Goal: Contribute content: Contribute content

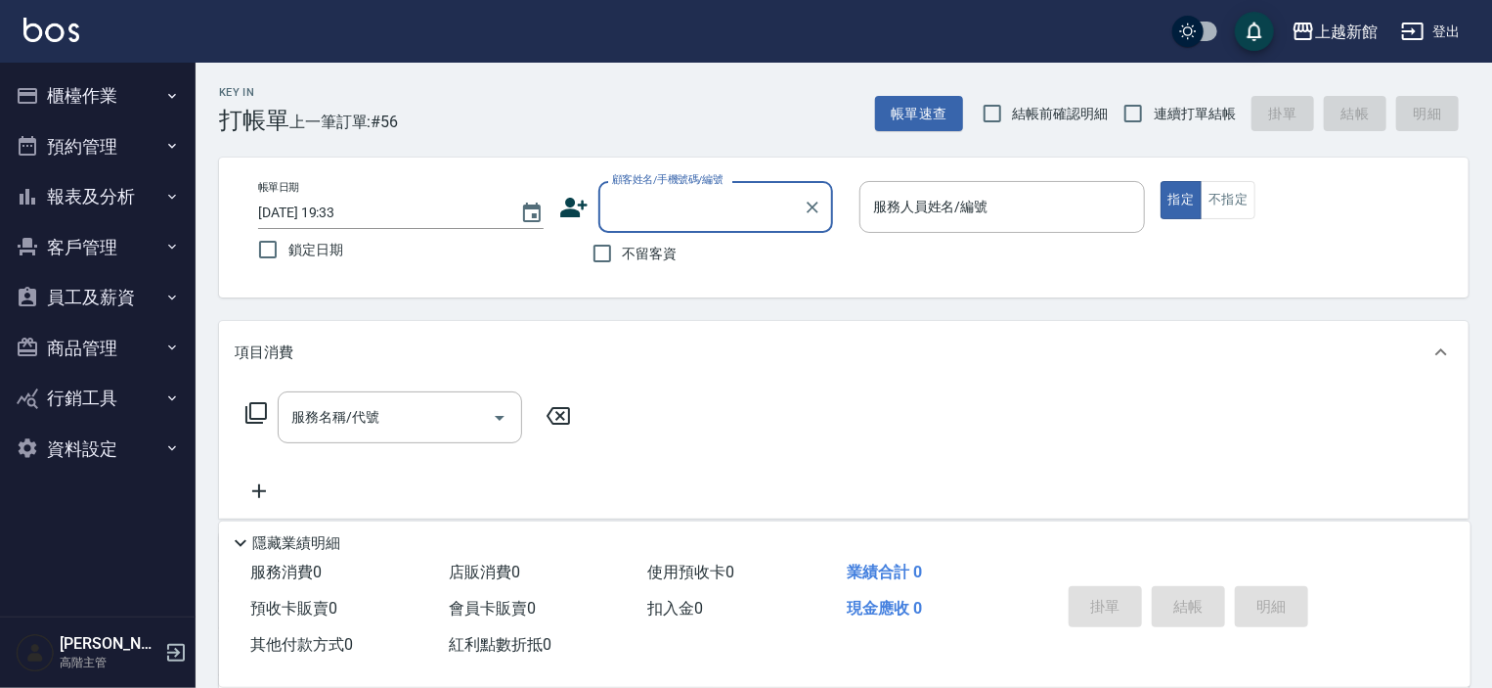
click at [80, 342] on button "商品管理" at bounding box center [98, 348] width 180 height 51
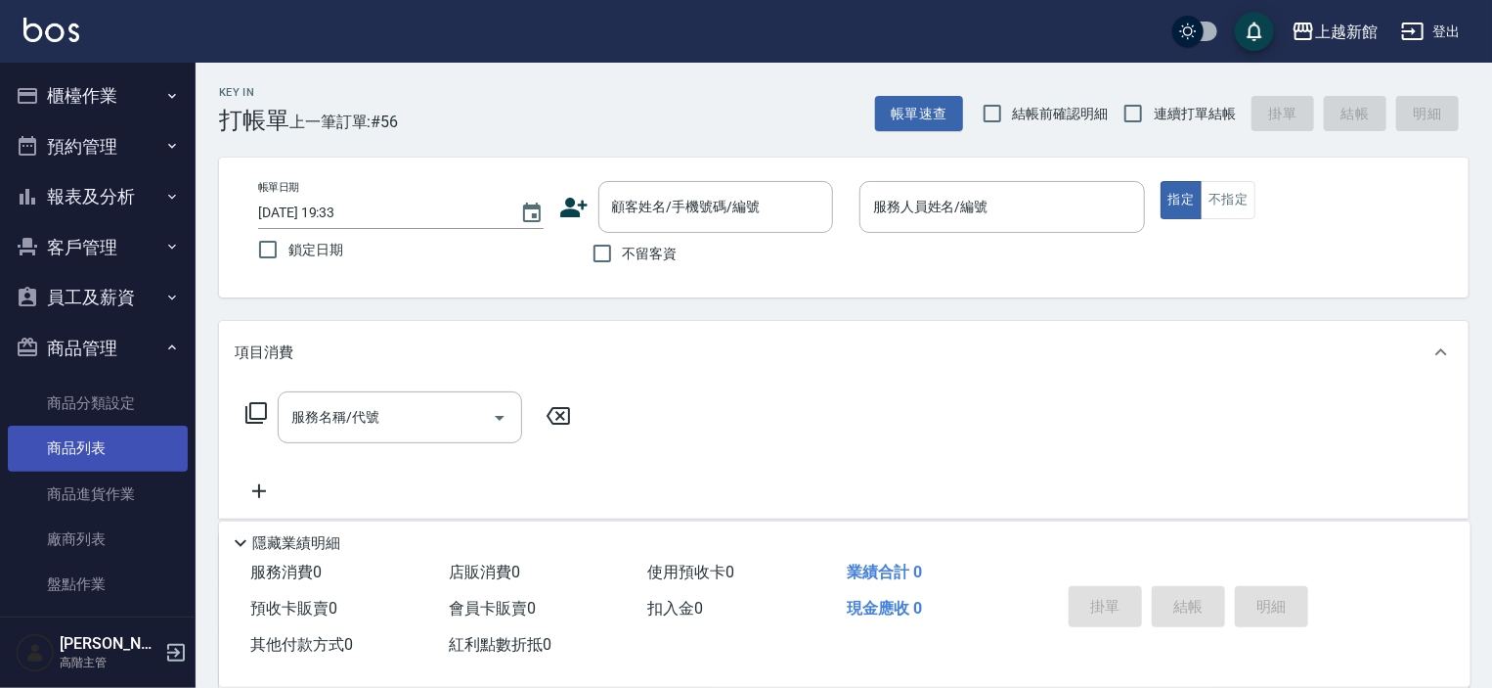
click at [69, 437] on link "商品列表" at bounding box center [98, 447] width 180 height 45
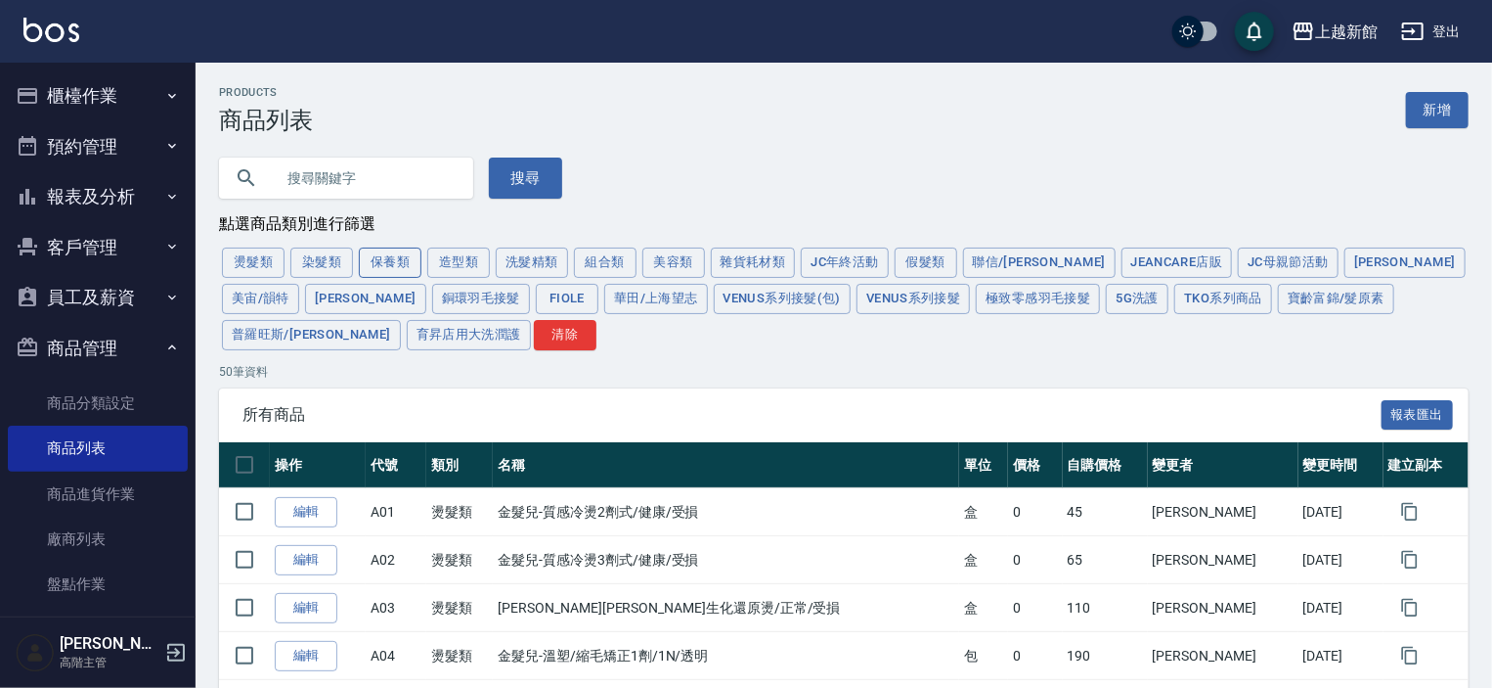
click at [378, 257] on button "保養類" at bounding box center [390, 262] width 63 height 30
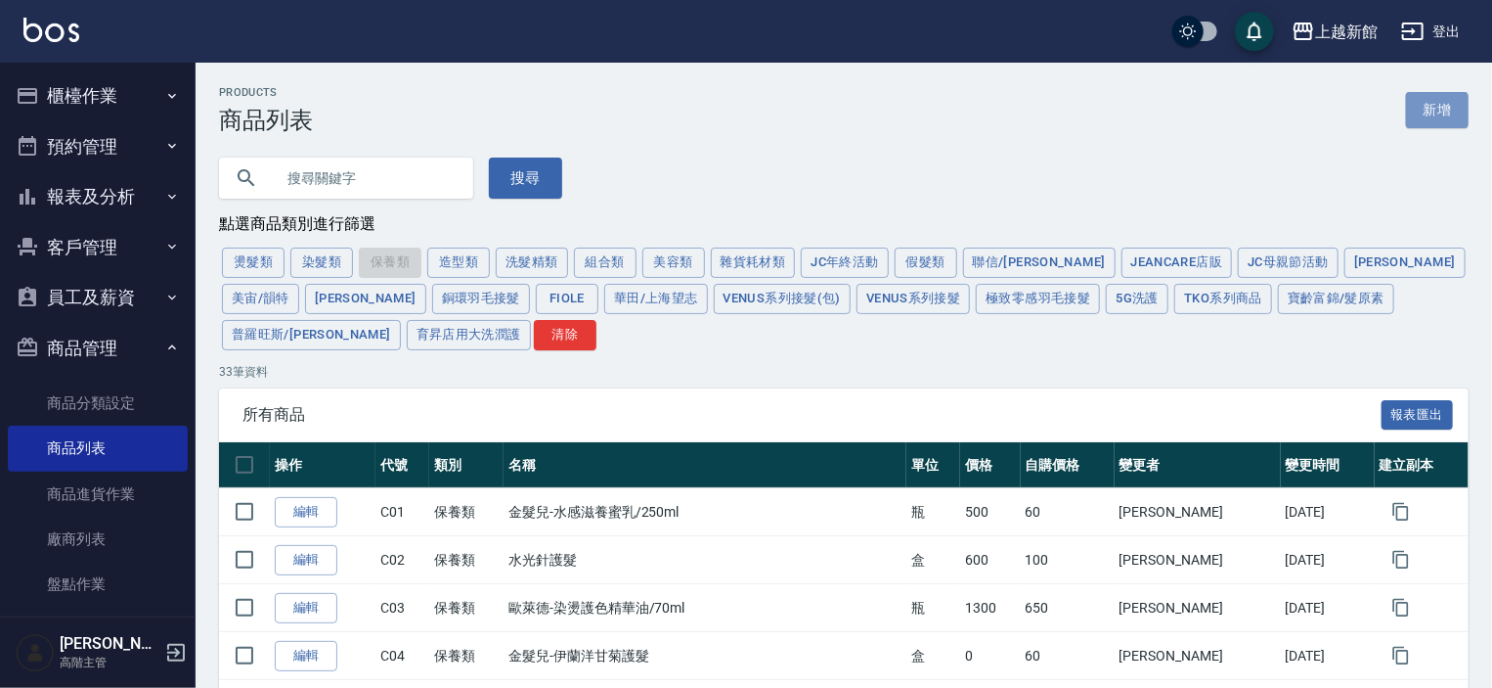
drag, startPoint x: 1441, startPoint y: 111, endPoint x: 1372, endPoint y: 157, distance: 82.5
click at [1439, 113] on link "新增" at bounding box center [1437, 110] width 63 height 36
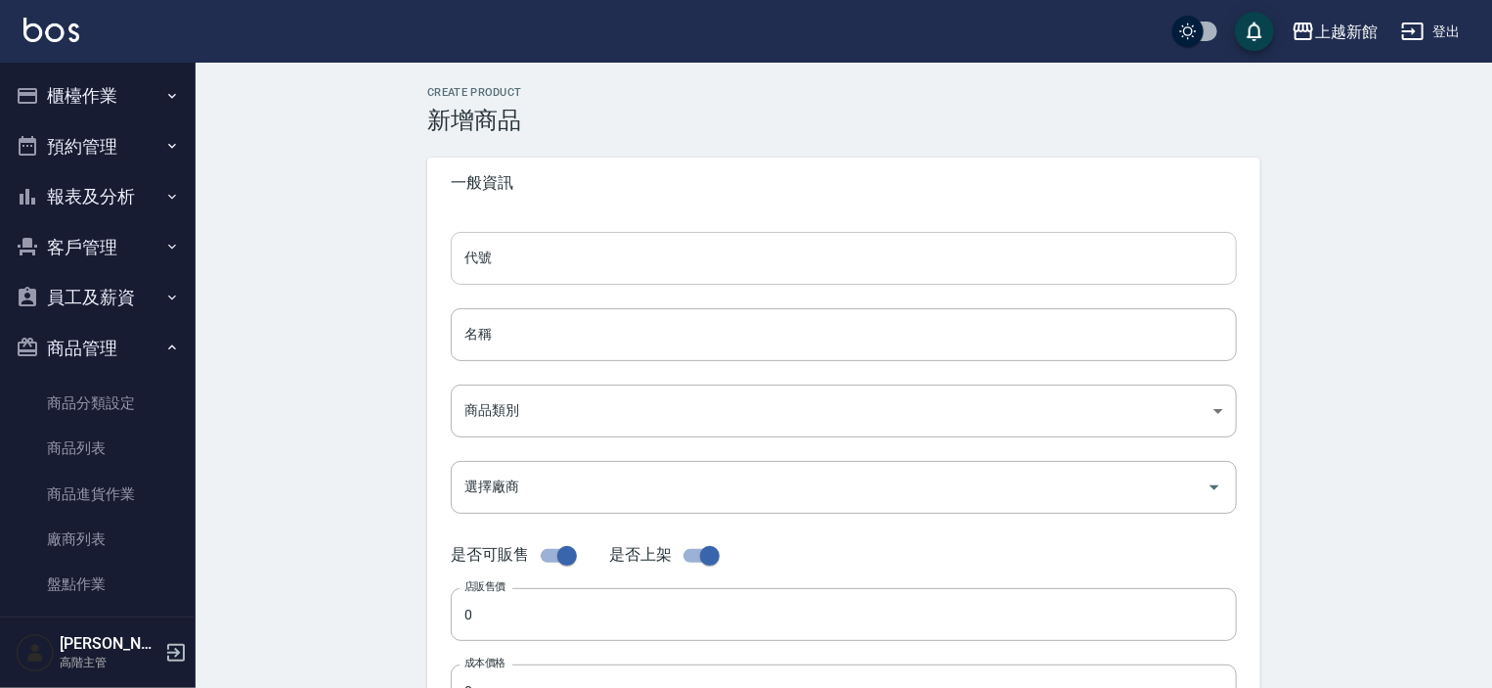
click at [563, 256] on input "代號" at bounding box center [844, 258] width 786 height 53
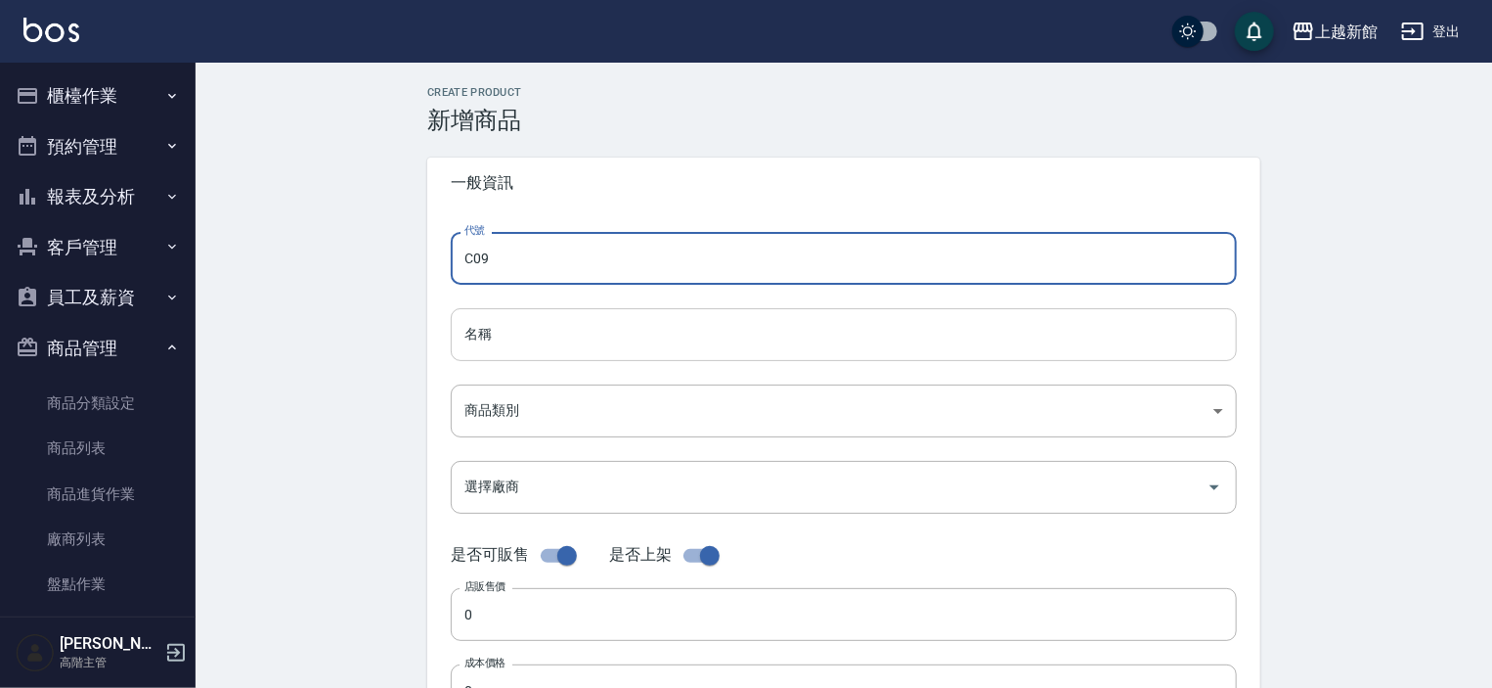
type input "C09"
click at [544, 322] on input "名稱" at bounding box center [844, 334] width 786 height 53
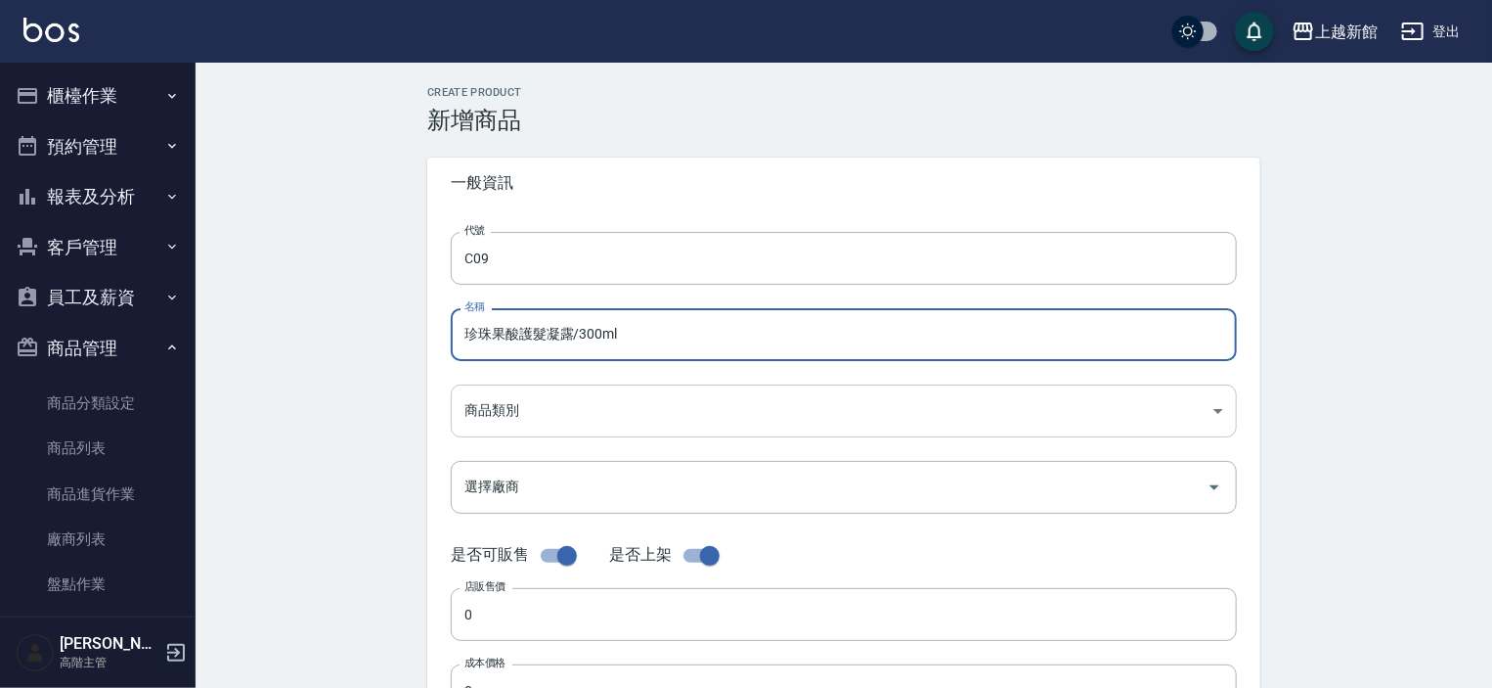
type input "珍珠果酸護髮凝露/300ml"
click at [469, 402] on body "上越新館 登出 櫃檯作業 打帳單 帳單列表 掛單列表 座位開單 營業儀表板 現金收支登錄 高階收支登錄 材料自購登錄 每日結帳 排班表 現場電腦打卡 掃碼打卡…" at bounding box center [746, 675] width 1492 height 1350
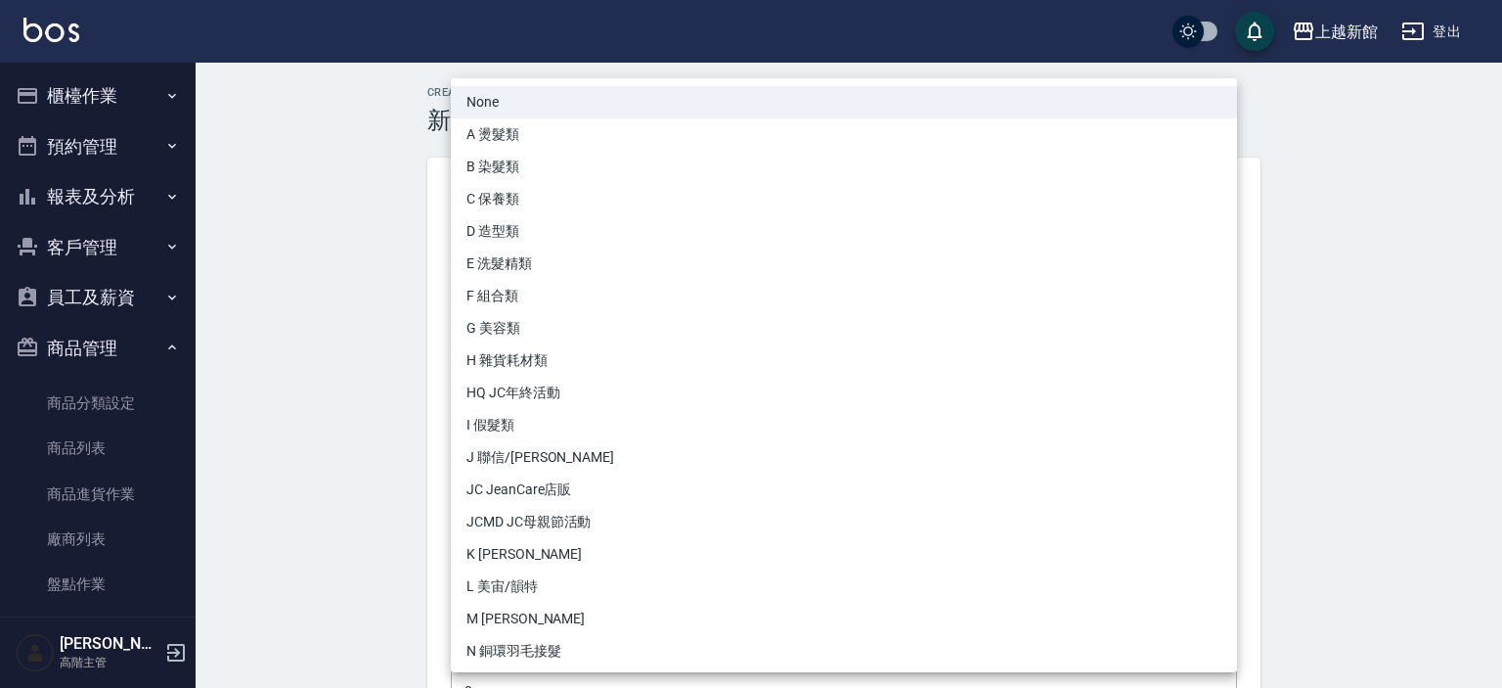
click at [487, 423] on body "上越新館 登出 櫃檯作業 打帳單 帳單列表 掛單列表 座位開單 營業儀表板 現金收支登錄 高階收支登錄 材料自購登錄 每日結帳 排班表 現場電腦打卡 掃碼打卡…" at bounding box center [751, 675] width 1502 height 1350
click at [520, 206] on li "C 保養類" at bounding box center [844, 199] width 786 height 32
type input "721ccae2-97cc-49ba-9ec2-e41391990bd6"
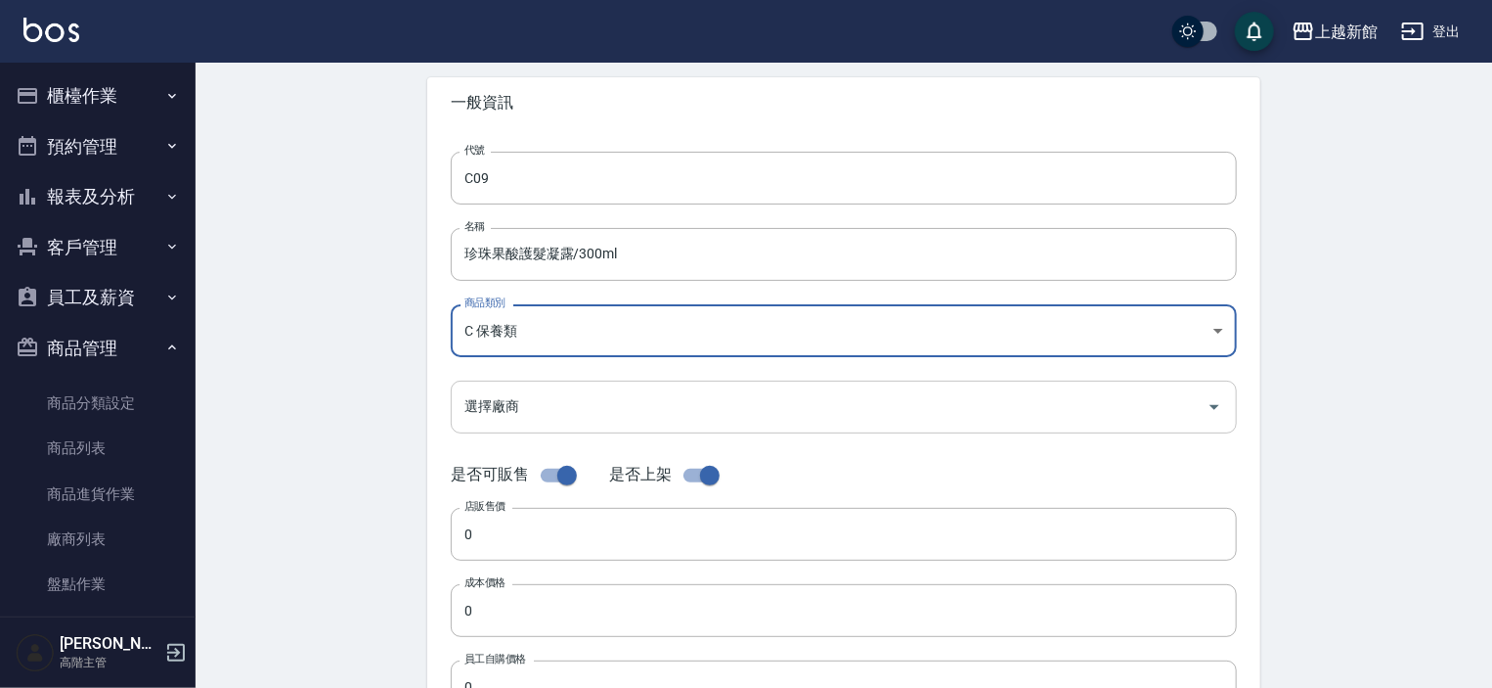
scroll to position [391, 0]
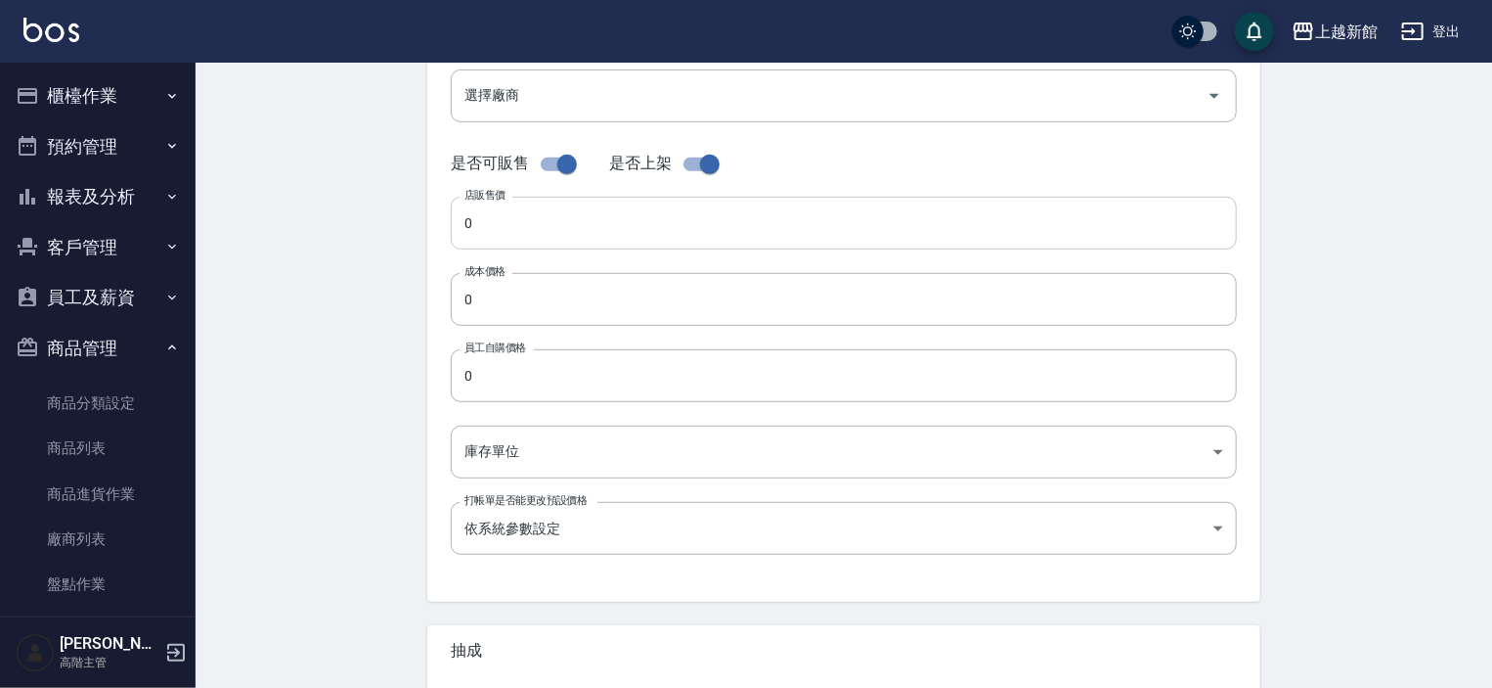
click at [477, 228] on input "0" at bounding box center [844, 223] width 786 height 53
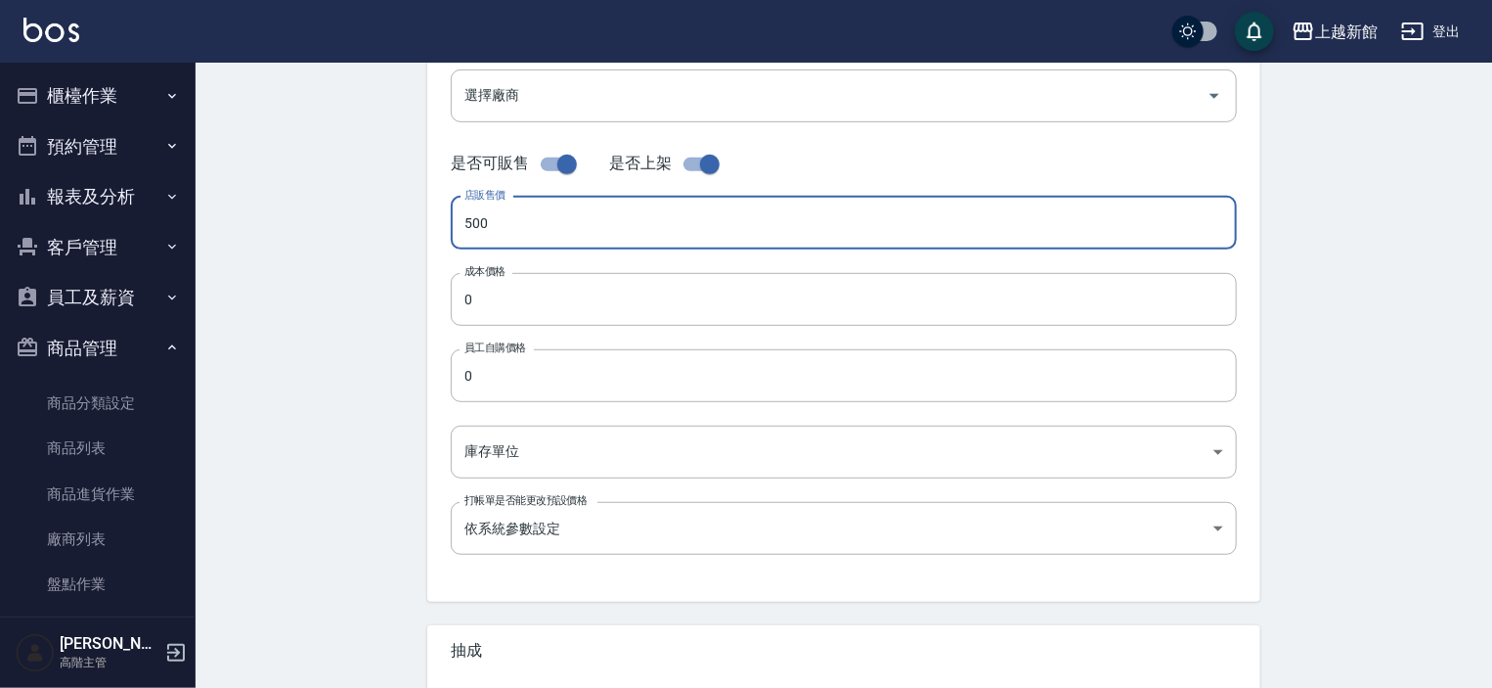
type input "500"
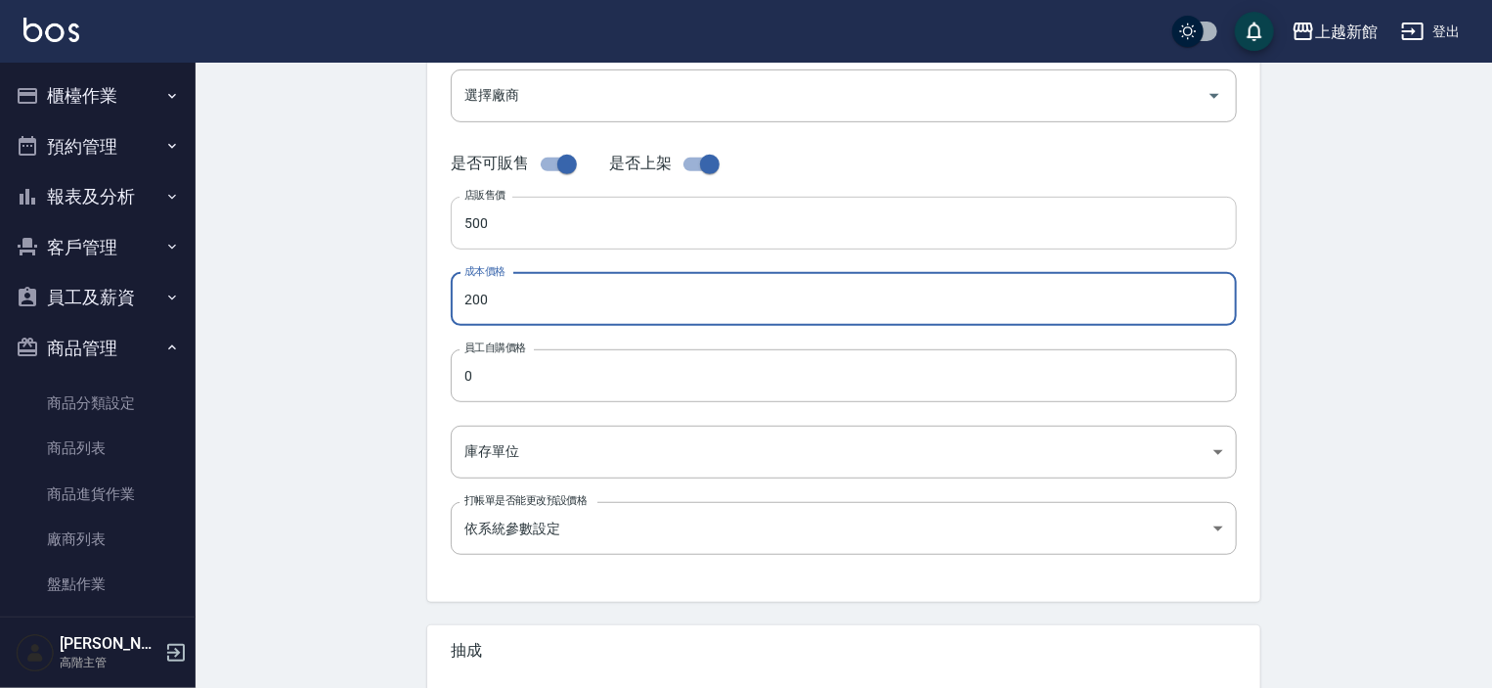
type input "200"
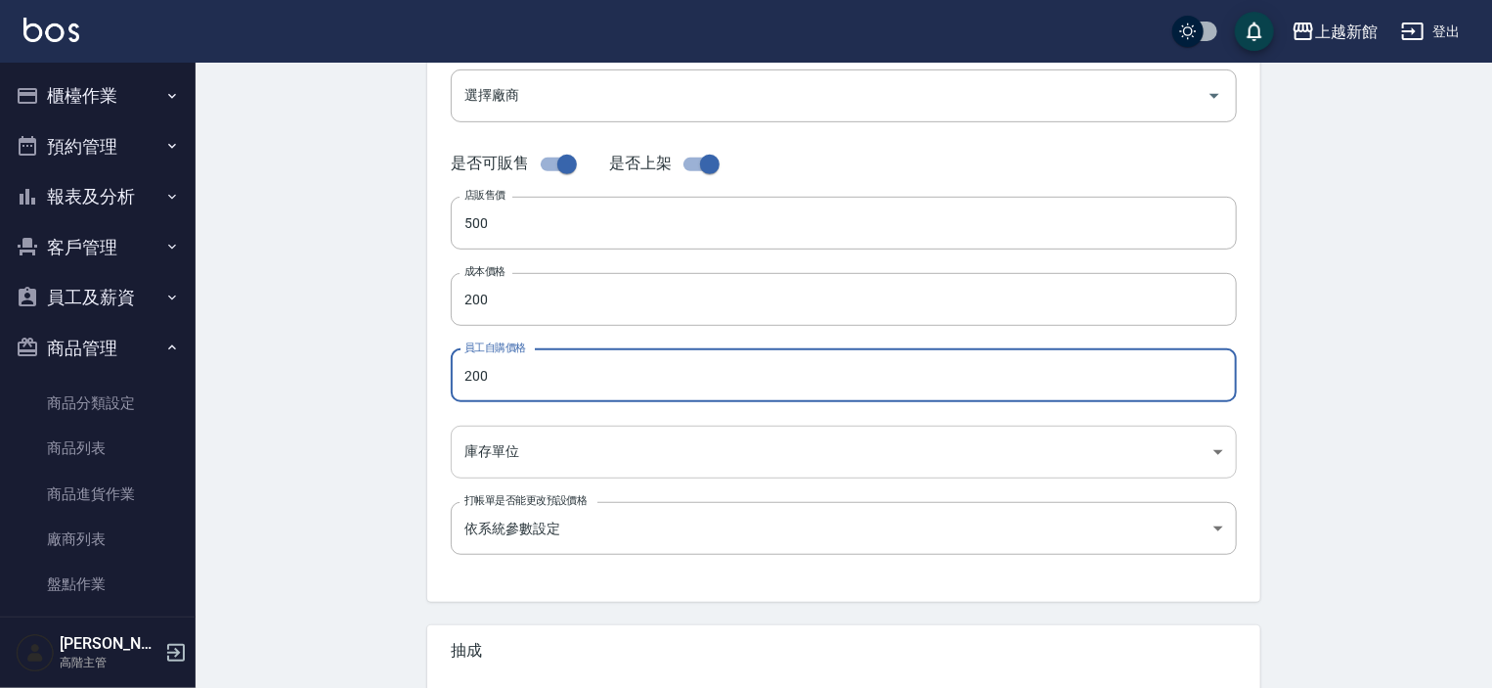
type input "200"
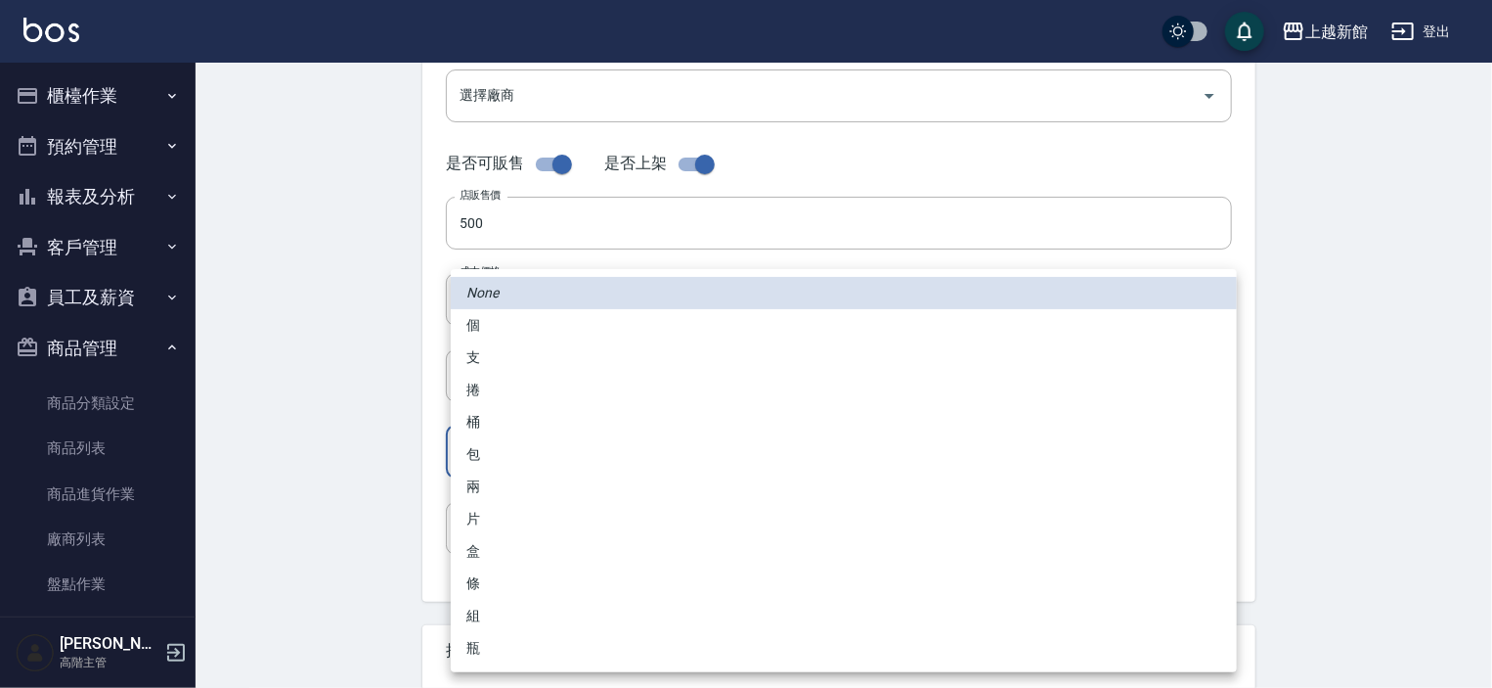
click at [529, 459] on body "上越新館 登出 櫃檯作業 打帳單 帳單列表 掛單列表 座位開單 營業儀表板 現金收支登錄 高階收支登錄 材料自購登錄 每日結帳 排班表 現場電腦打卡 掃碼打卡…" at bounding box center [746, 284] width 1492 height 1350
click at [512, 642] on li "瓶" at bounding box center [844, 648] width 786 height 32
type input "瓶"
click at [512, 642] on li "瓶" at bounding box center [844, 648] width 786 height 32
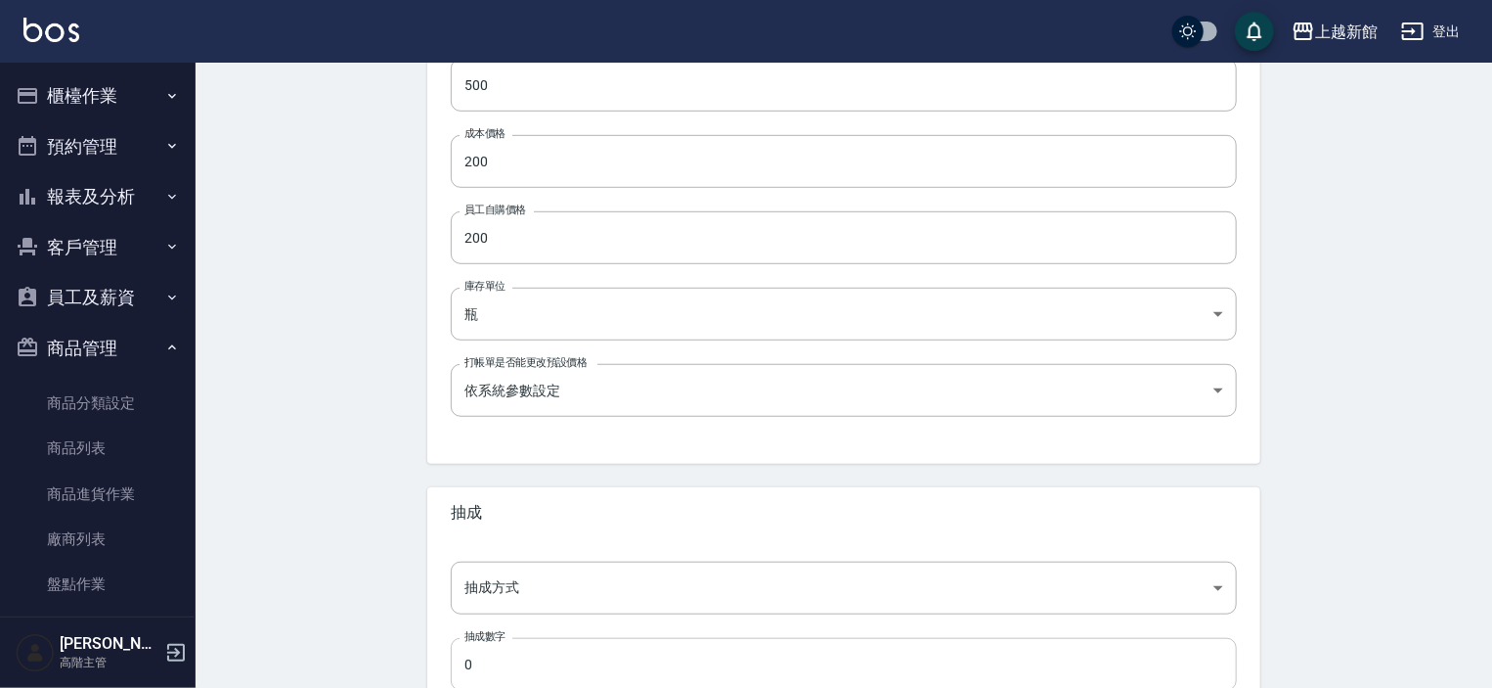
scroll to position [661, 0]
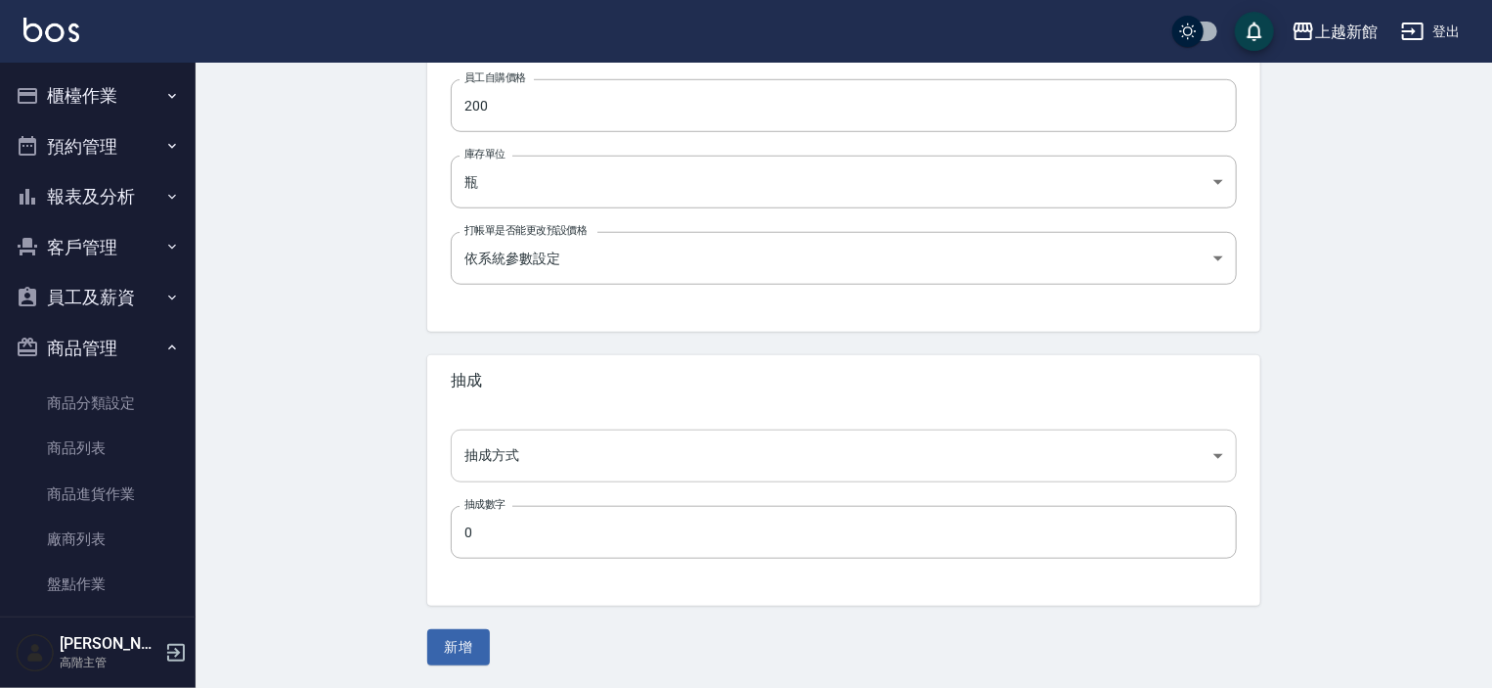
click at [498, 462] on body "上越新館 登出 櫃檯作業 打帳單 帳單列表 掛單列表 座位開單 營業儀表板 現金收支登錄 高階收支登錄 材料自購登錄 每日結帳 排班表 現場電腦打卡 掃碼打卡…" at bounding box center [746, 14] width 1492 height 1350
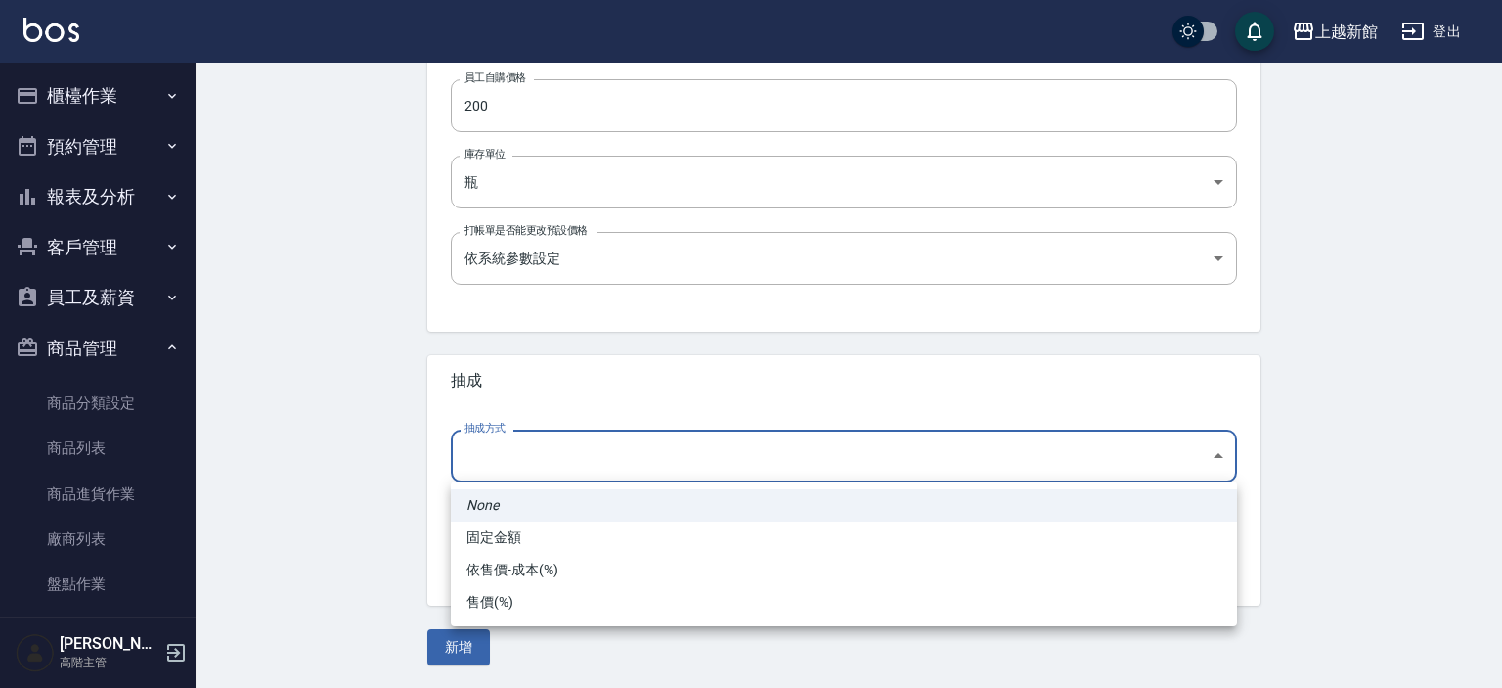
click at [513, 560] on li "依售價-成本(%)" at bounding box center [844, 570] width 786 height 32
type input "byCost"
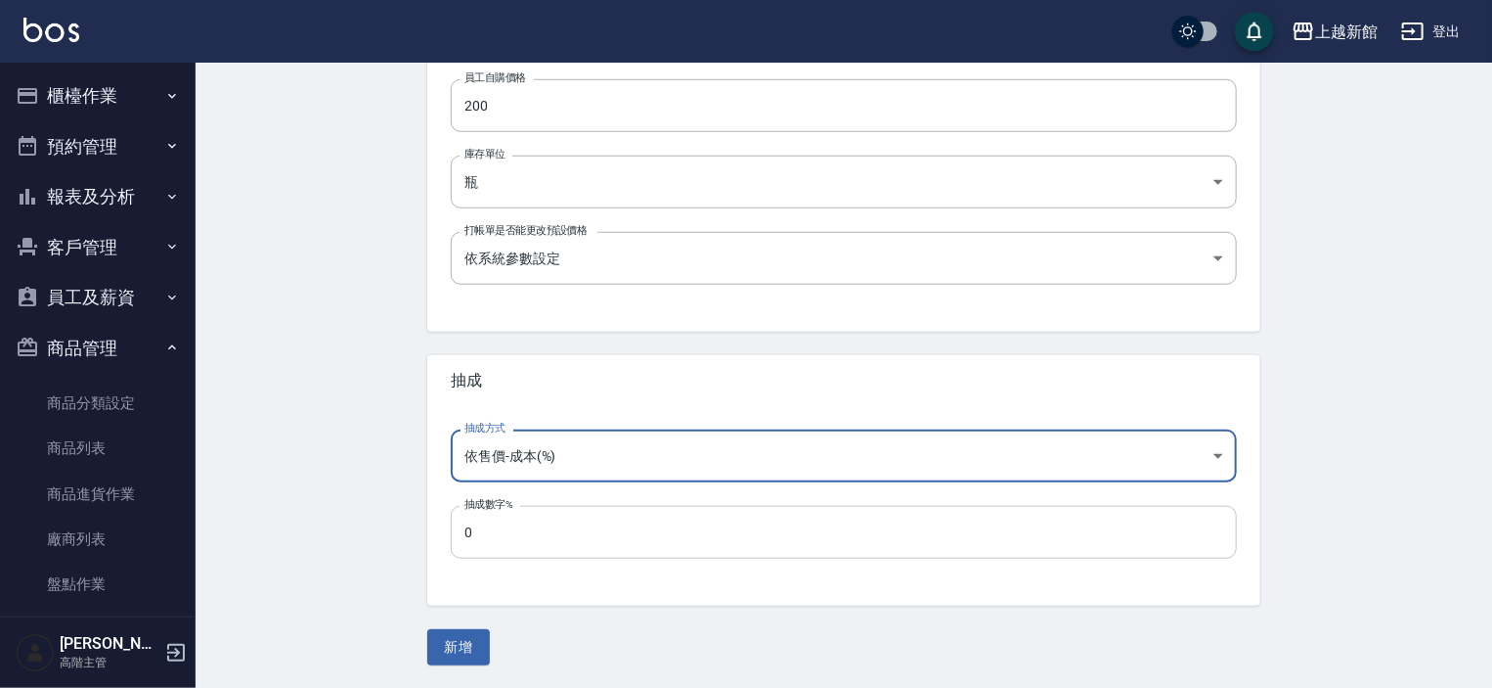
click at [499, 555] on input "0" at bounding box center [844, 532] width 786 height 53
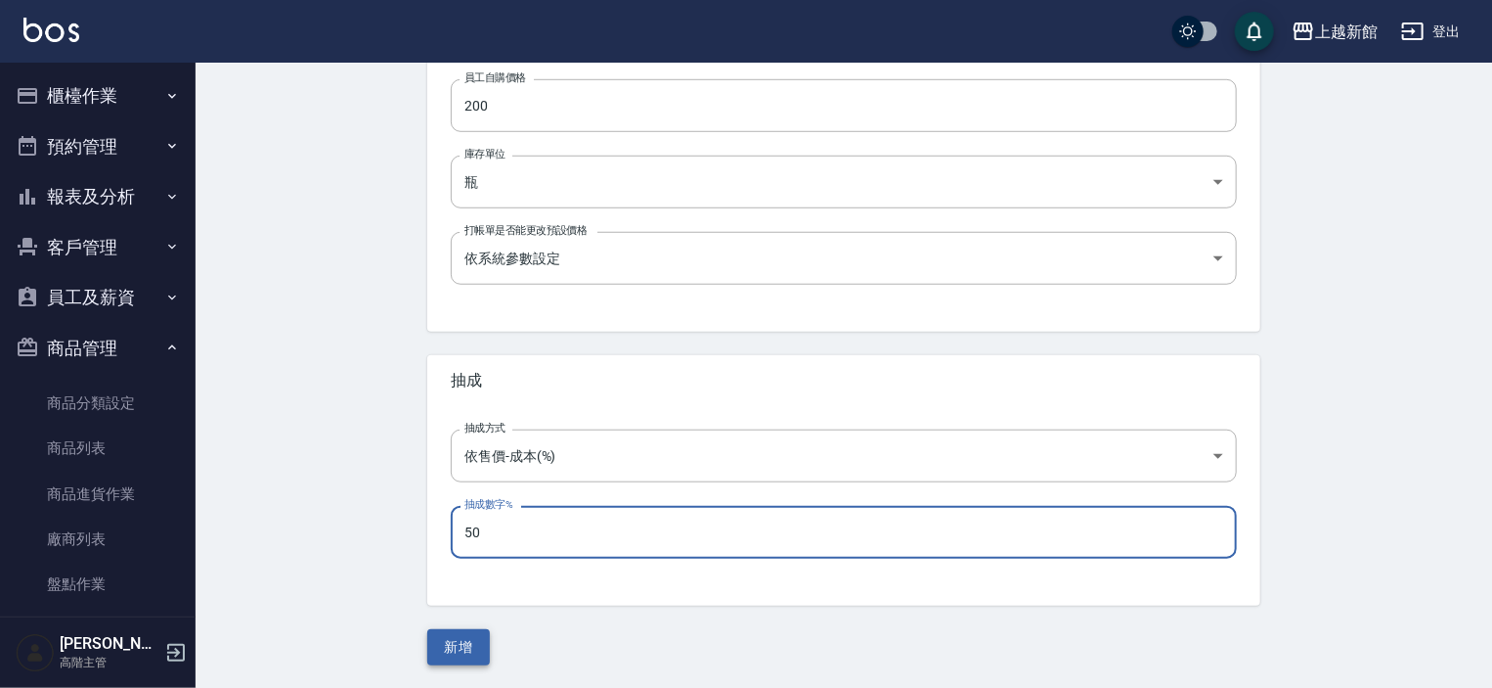
type input "50"
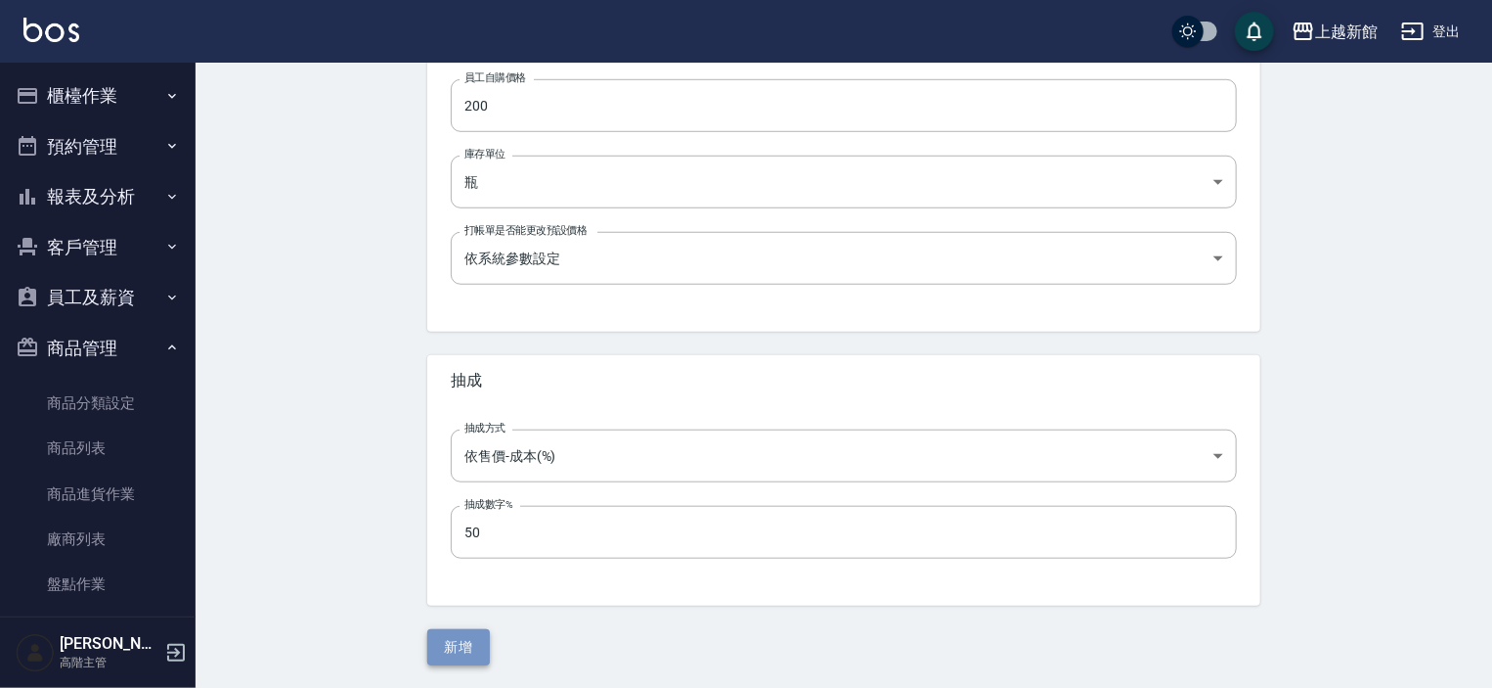
click at [469, 652] on button "新增" at bounding box center [458, 647] width 63 height 36
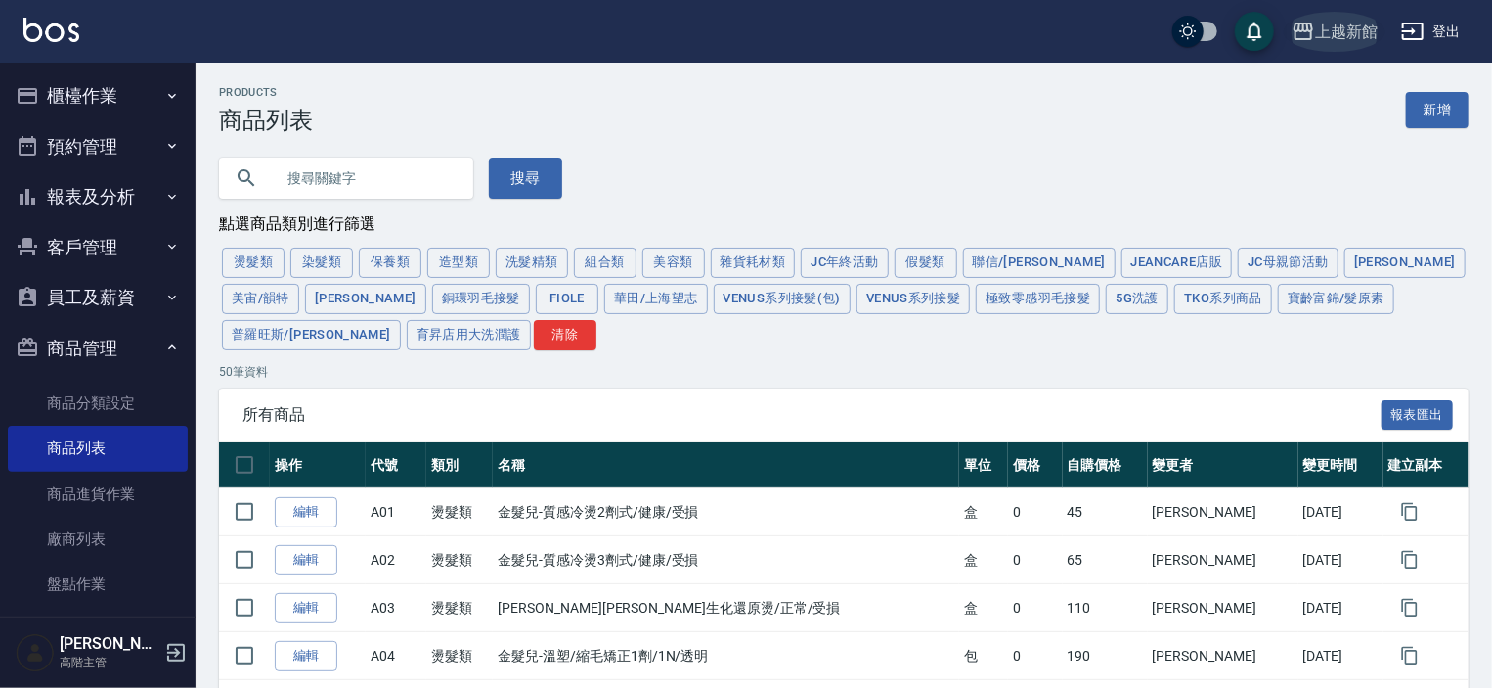
click at [1348, 28] on div "上越新館" at bounding box center [1346, 32] width 63 height 24
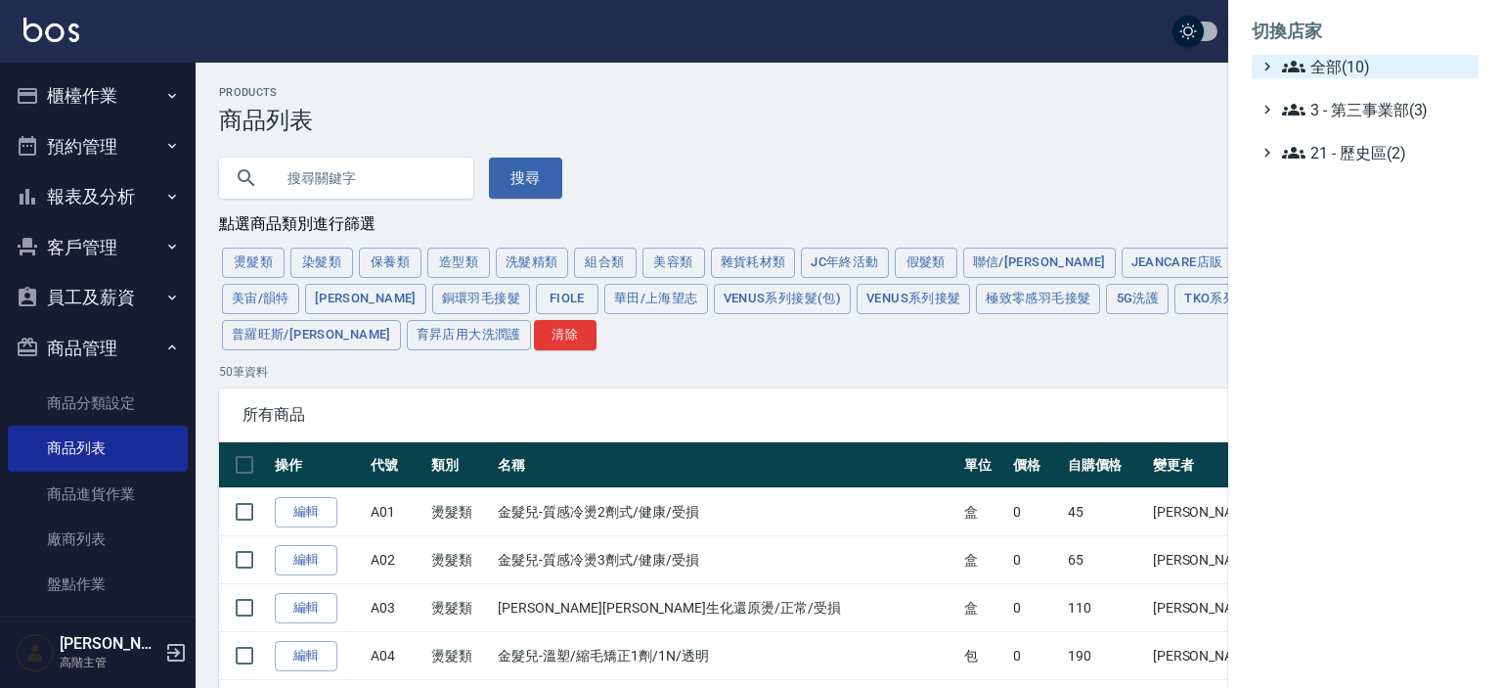
click at [1347, 62] on span "全部(10)" at bounding box center [1376, 66] width 189 height 23
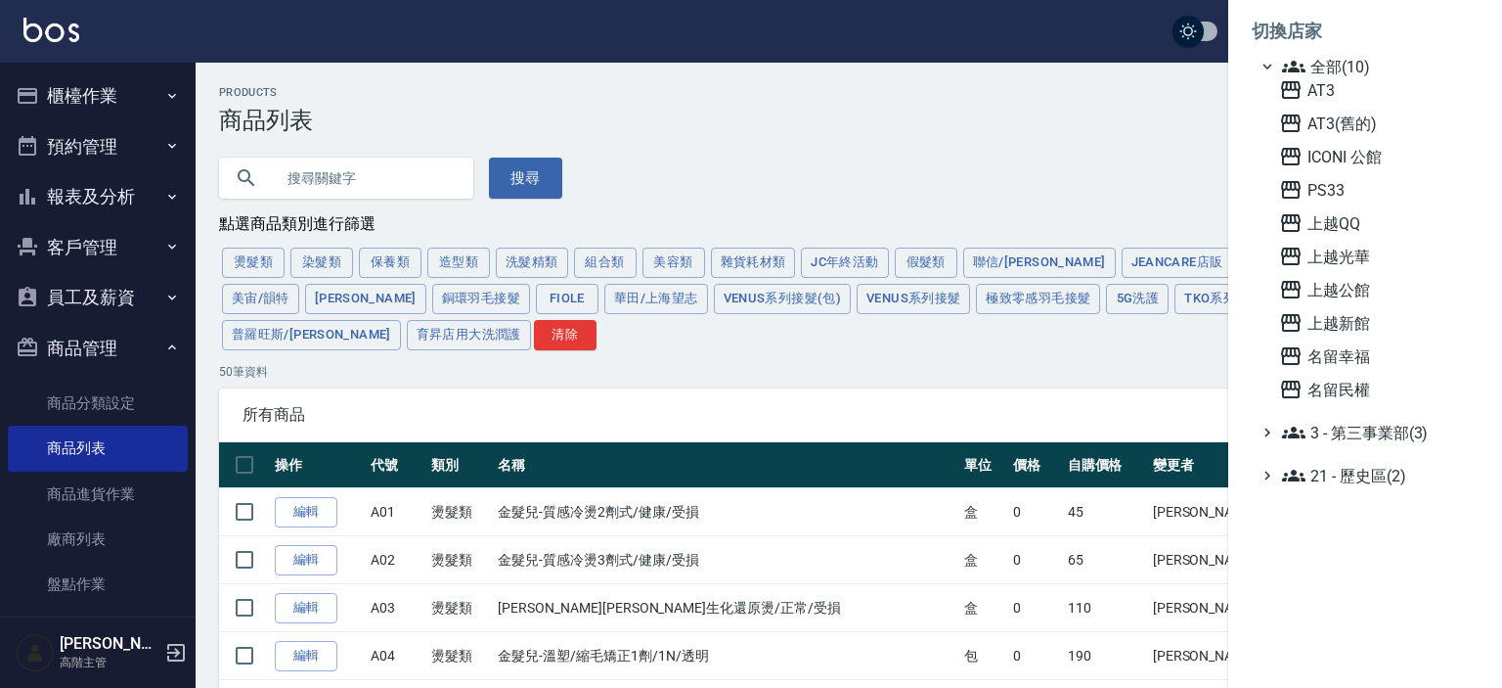
drag, startPoint x: 1339, startPoint y: 185, endPoint x: 755, endPoint y: 296, distance: 594.4
click at [1339, 185] on span "PS33" at bounding box center [1375, 189] width 192 height 23
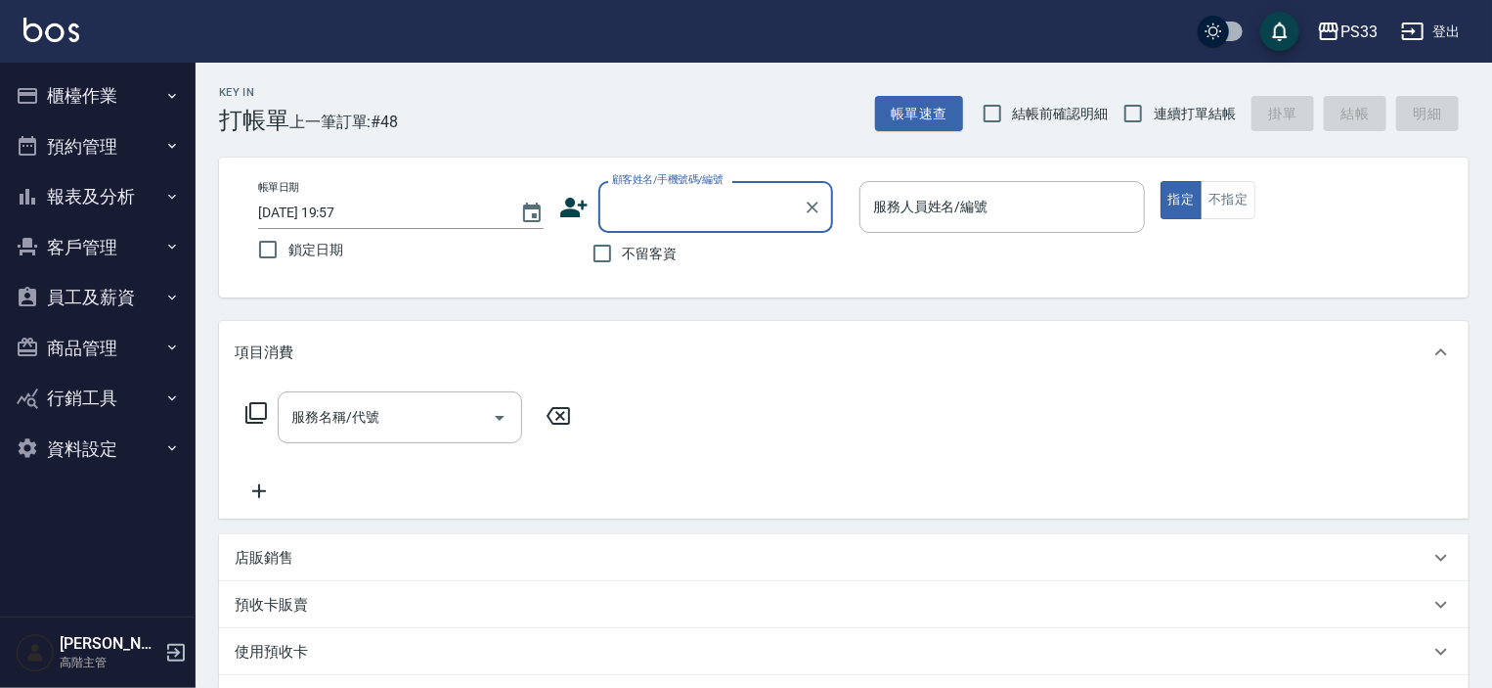
click at [80, 289] on button "員工及薪資" at bounding box center [98, 297] width 180 height 51
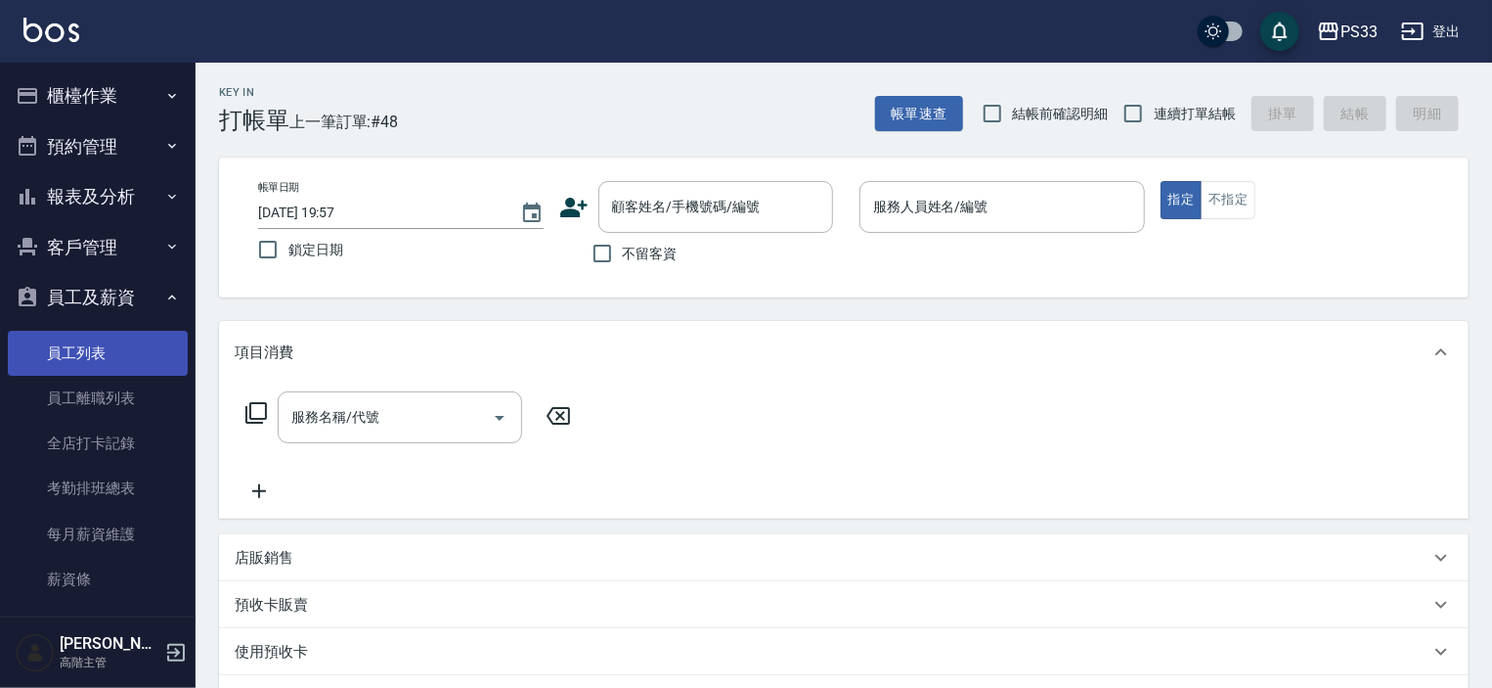
click at [76, 350] on link "員工列表" at bounding box center [98, 353] width 180 height 45
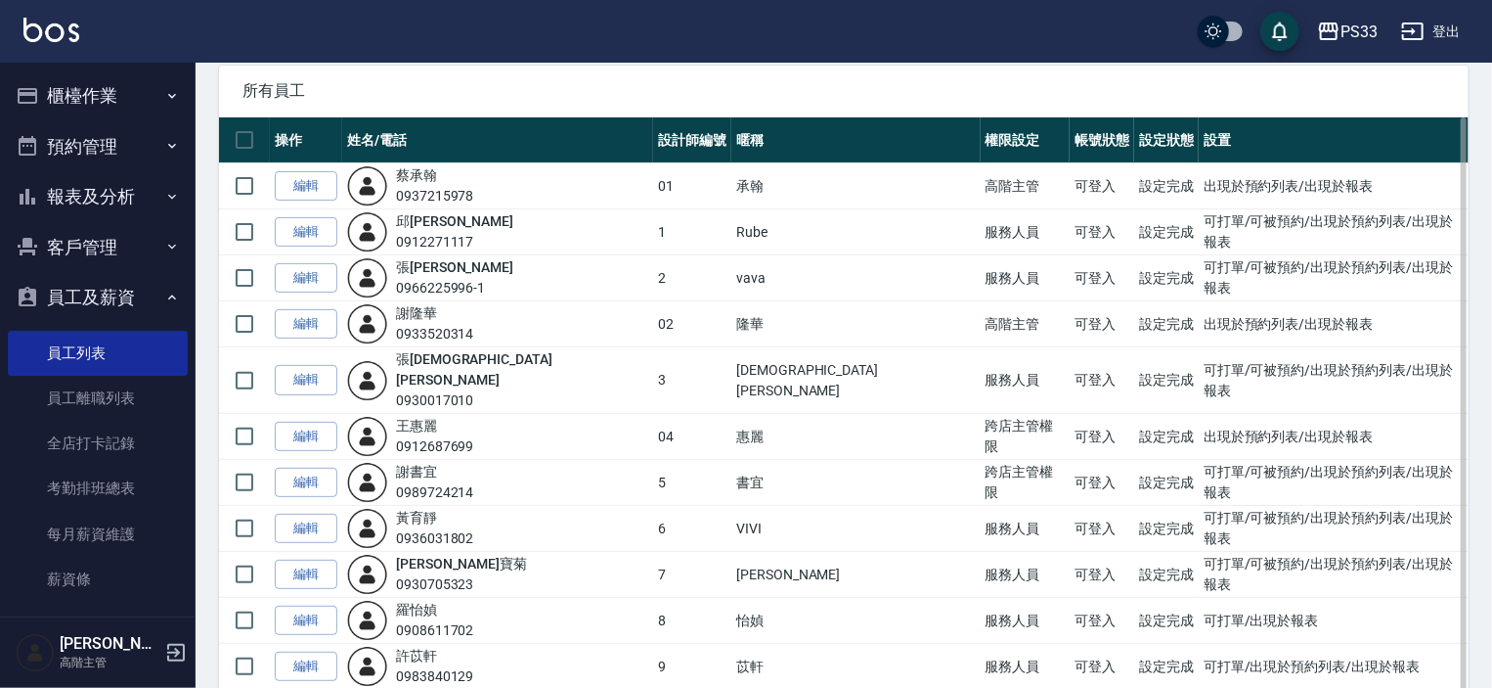
scroll to position [98, 0]
